Goal: Task Accomplishment & Management: Use online tool/utility

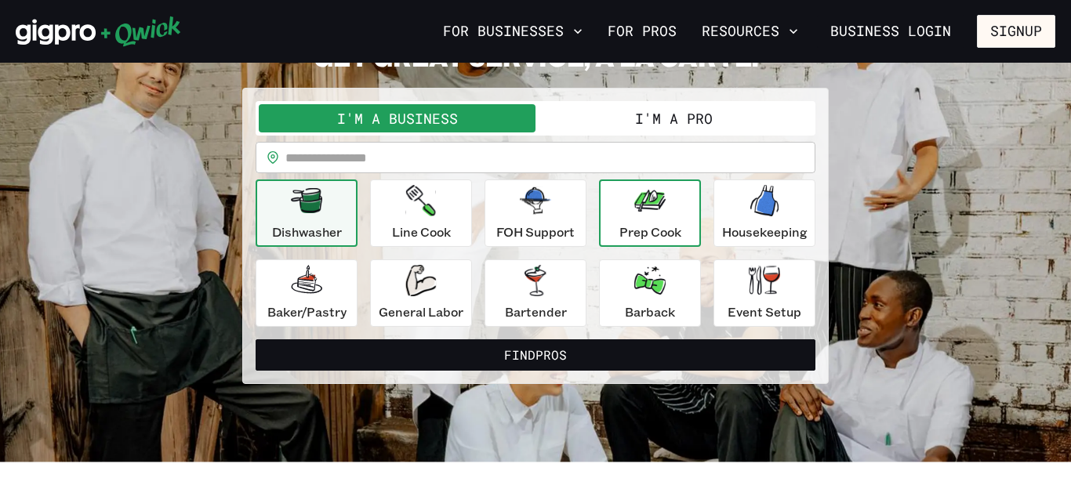
scroll to position [102, 0]
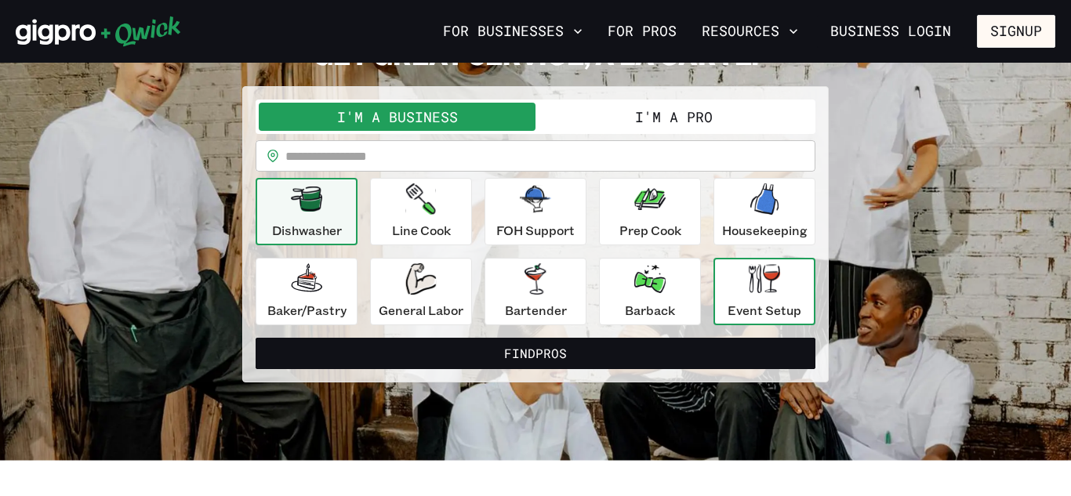
click at [787, 306] on p "Event Setup" at bounding box center [765, 310] width 74 height 19
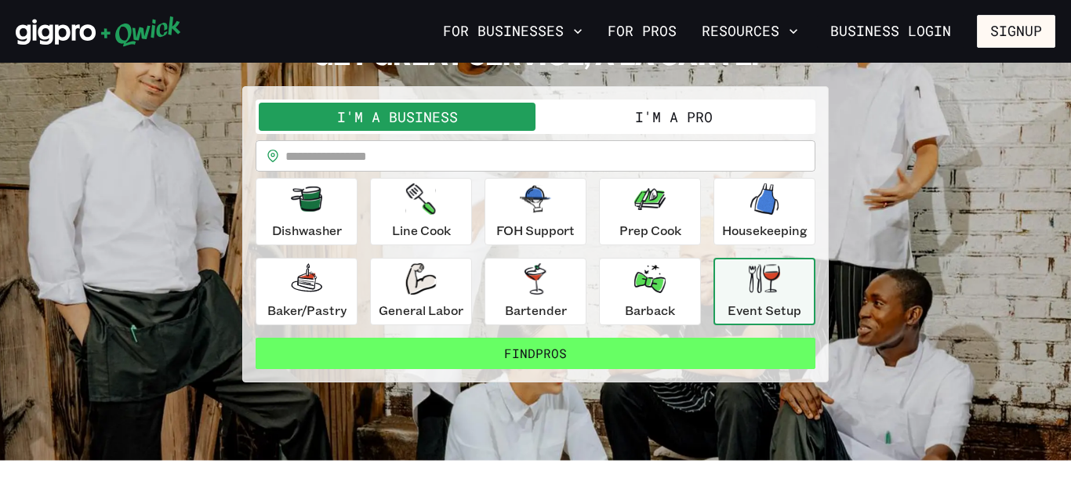
click at [564, 355] on button "Find Pros" at bounding box center [536, 353] width 560 height 31
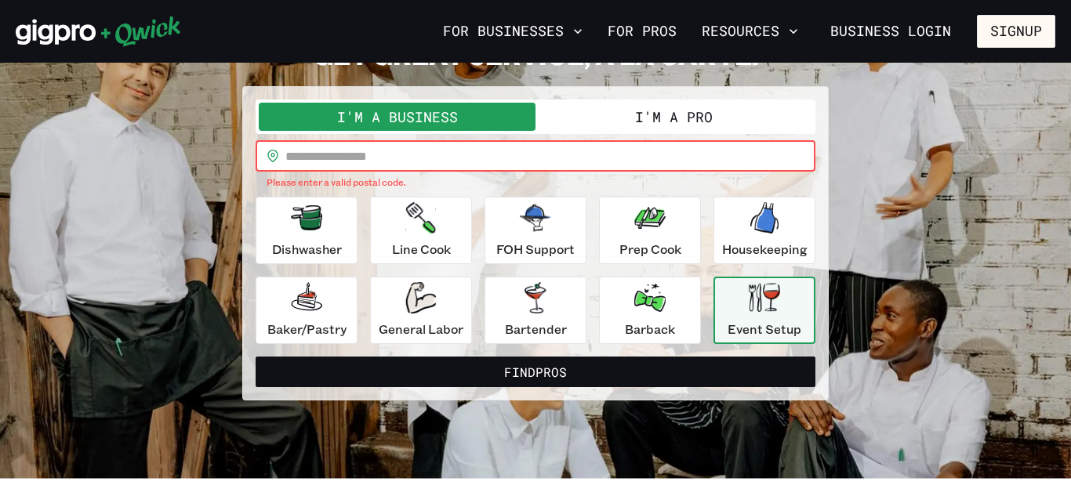
click at [336, 160] on input "text" at bounding box center [551, 155] width 530 height 31
type input "*****"
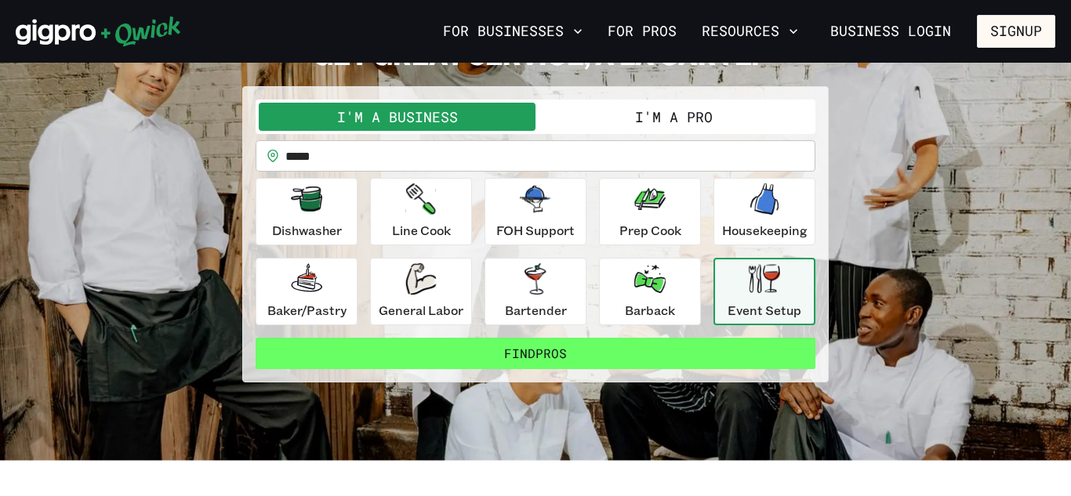
click at [564, 358] on button "Find Pros" at bounding box center [536, 353] width 560 height 31
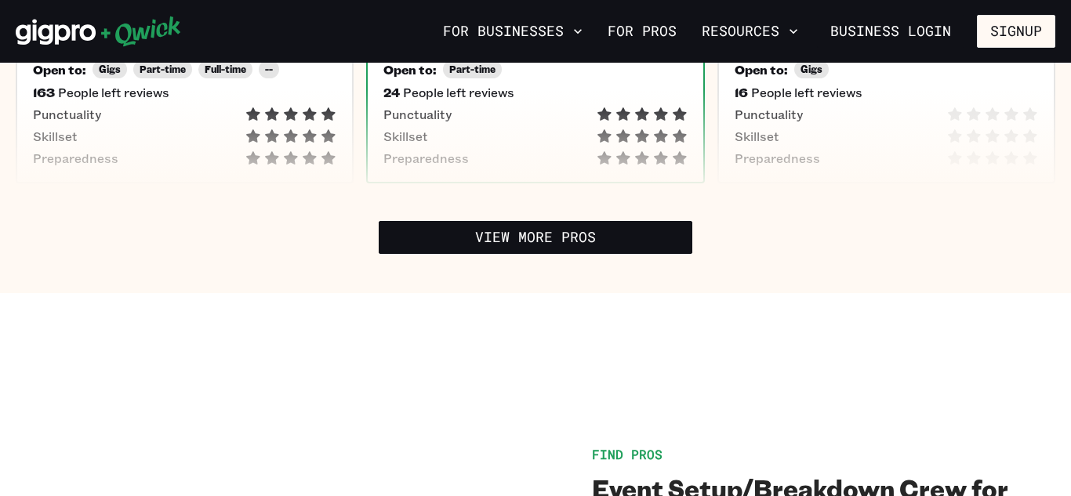
scroll to position [835, 0]
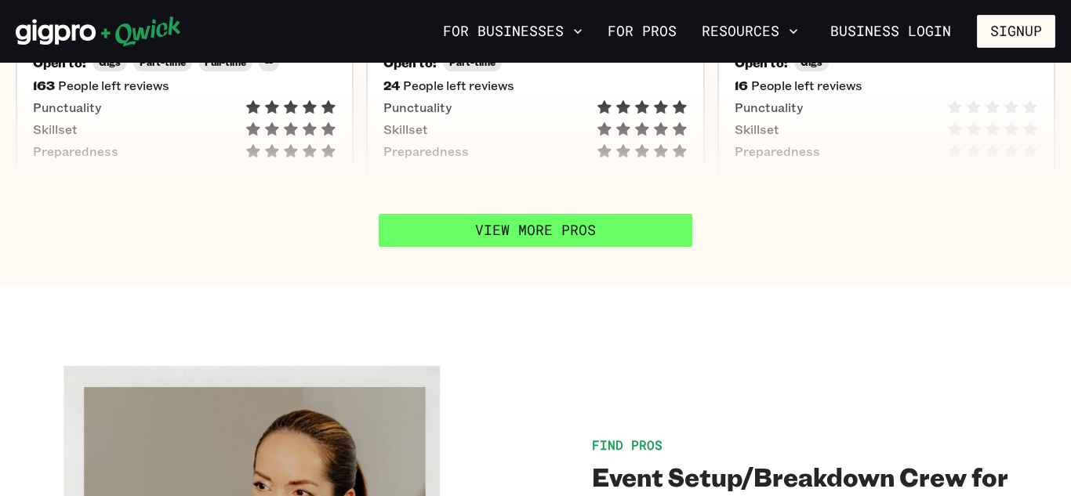
click at [533, 214] on link "View More Pros" at bounding box center [536, 230] width 314 height 33
